Goal: Task Accomplishment & Management: Complete application form

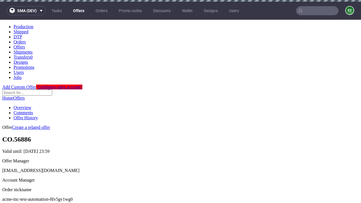
scroll to position [2, 0]
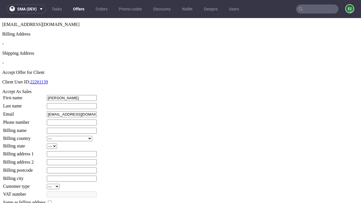
type input "[PERSON_NAME]"
type input "1509813888"
type input "Lia16"
select select "13"
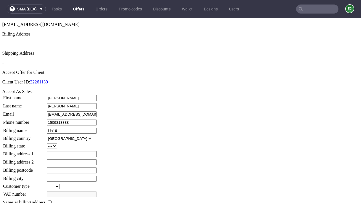
select select "132"
type input "Lia16"
type input "[STREET_ADDRESS][PERSON_NAME]"
type input "LB3 7LD"
type input "[PERSON_NAME]"
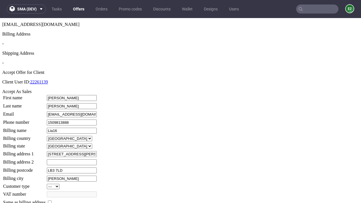
click at [52, 201] on input "checkbox" at bounding box center [50, 203] width 4 height 4
checkbox input "true"
type input "Lia16"
select select "13"
type input "[STREET_ADDRESS][PERSON_NAME]"
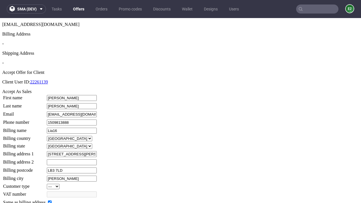
type input "LB3 7LD"
type input "[PERSON_NAME]"
select select "132"
